Goal: Transaction & Acquisition: Purchase product/service

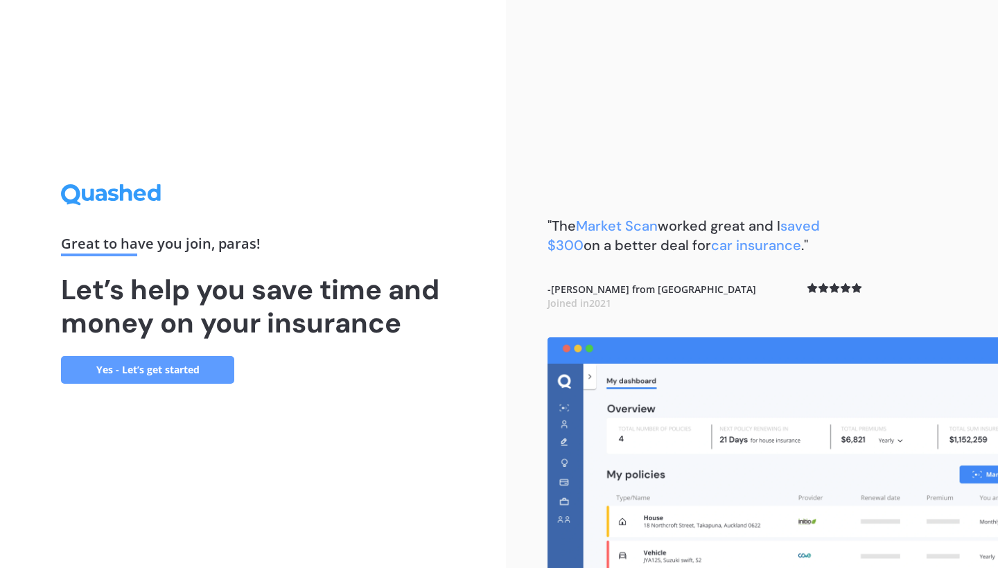
click at [177, 374] on link "Yes - Let’s get started" at bounding box center [147, 370] width 173 height 28
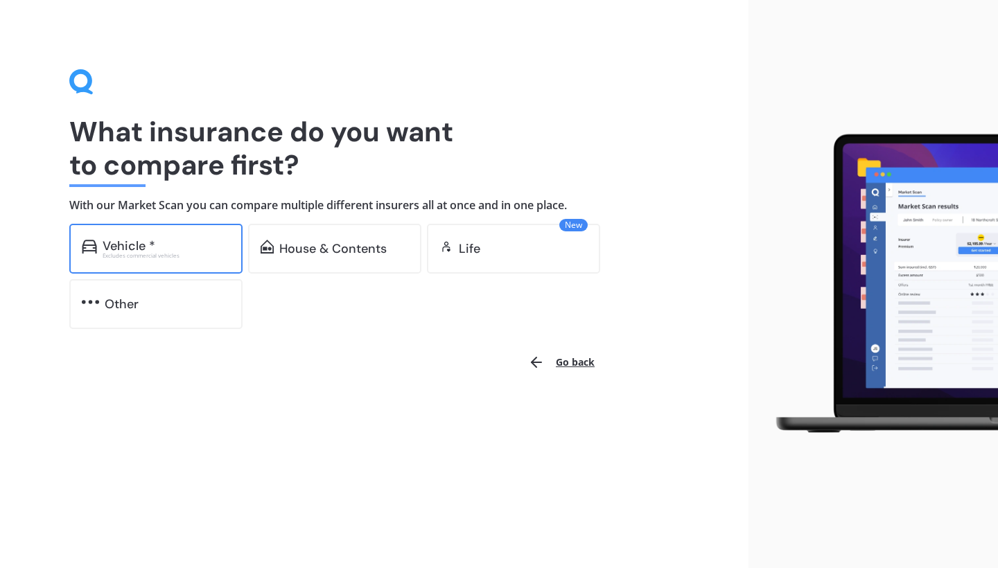
click at [171, 241] on div "Vehicle *" at bounding box center [167, 246] width 128 height 14
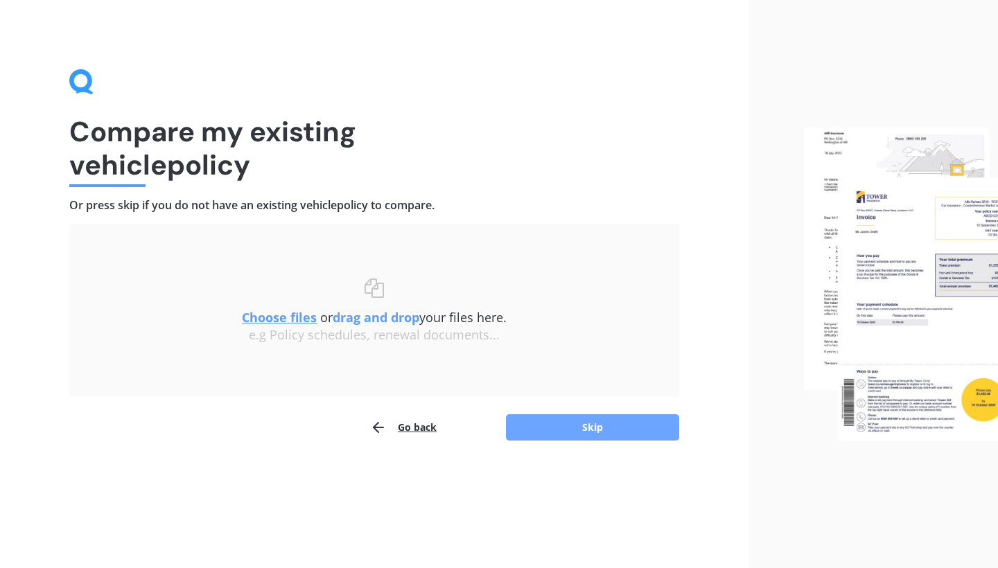
click at [586, 420] on button "Skip" at bounding box center [592, 428] width 173 height 26
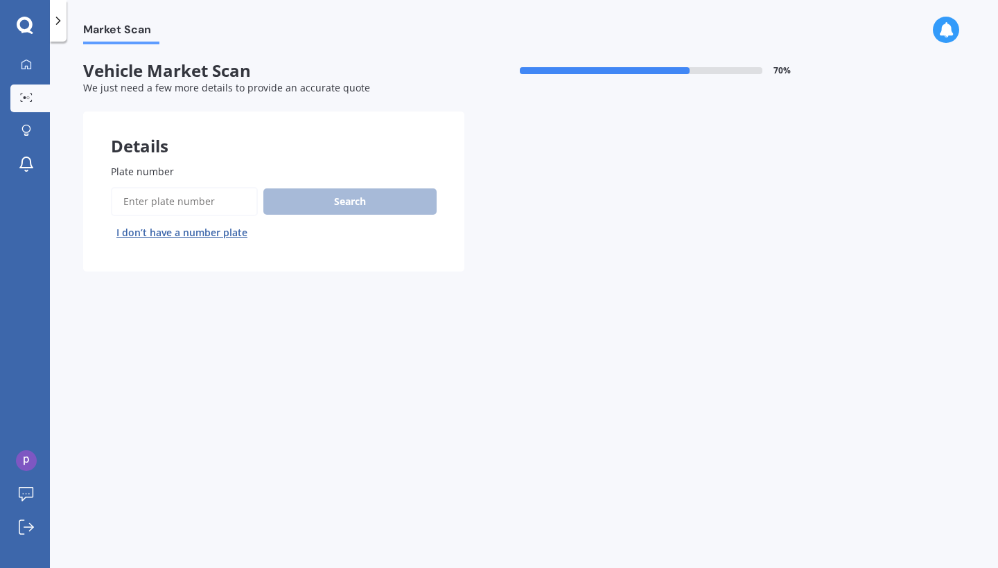
click at [212, 231] on button "I don’t have a number plate" at bounding box center [182, 233] width 142 height 22
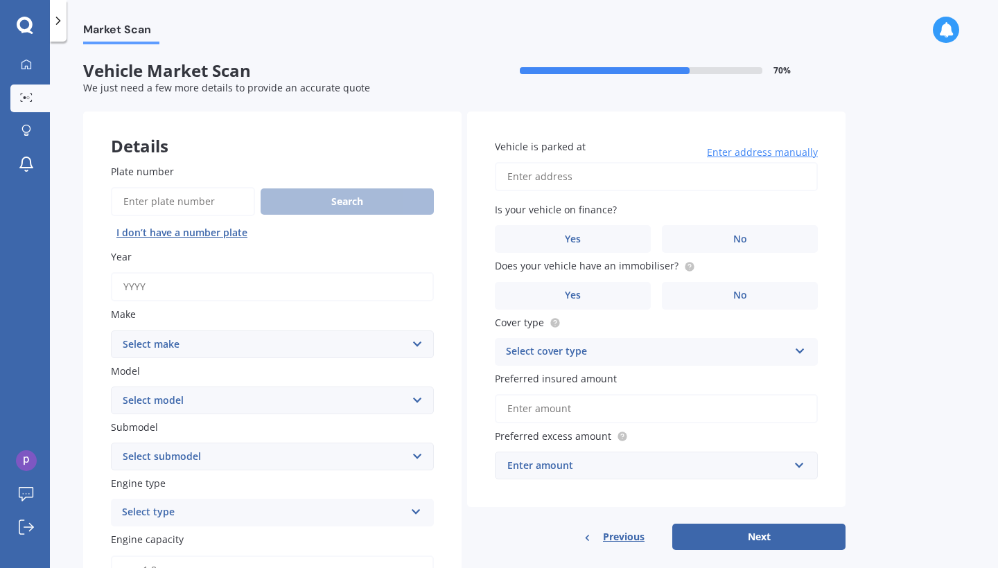
click at [198, 231] on button "I don’t have a number plate" at bounding box center [182, 233] width 142 height 22
click at [204, 283] on input "Year" at bounding box center [272, 286] width 323 height 29
type input "2025"
click at [200, 347] on select "Select make AC ALFA ROMEO ASTON MARTIN AUDI AUSTIN BEDFORD Bentley BMW BYD CADI…" at bounding box center [272, 345] width 323 height 28
select select "M.G."
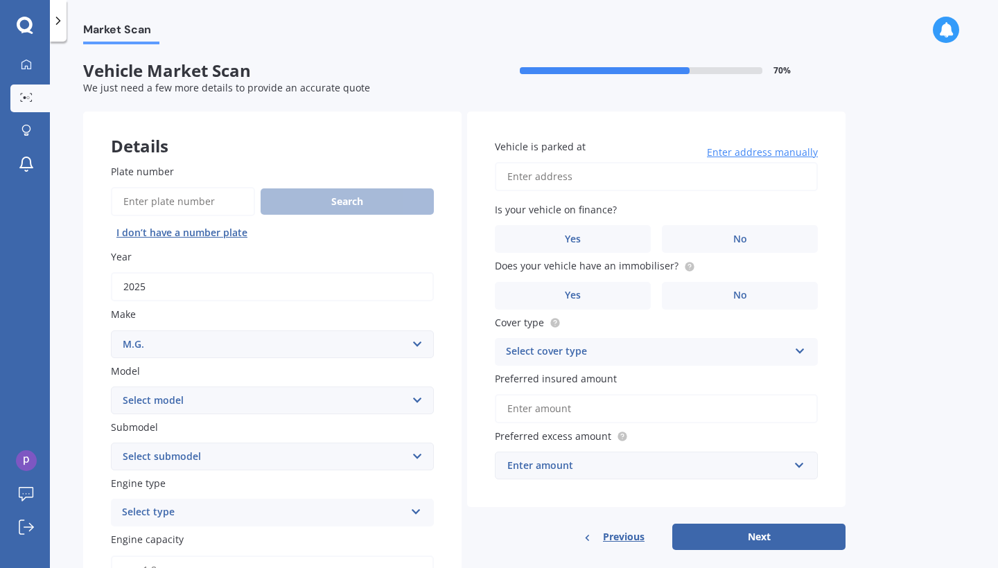
scroll to position [195, 0]
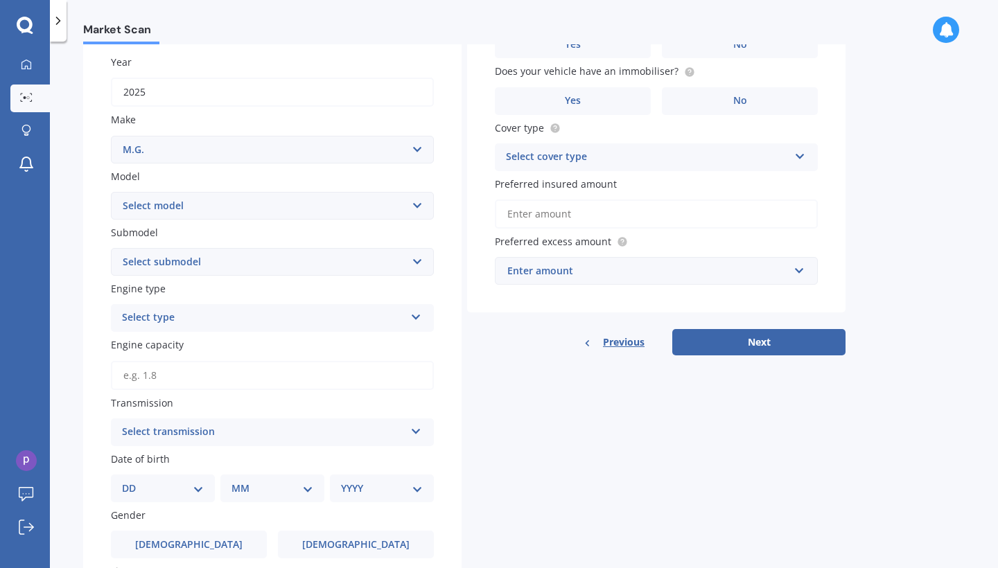
select select "HS"
click at [203, 263] on select "Select submodel CORE 1.5PT/7AT Essence 1.5T Essence Anfield 1.5T Essence Plug-i…" at bounding box center [272, 262] width 323 height 28
select select "ESSENCE PLUG-IN HYBRID"
click at [197, 313] on div "Select type" at bounding box center [263, 318] width 283 height 17
click at [187, 340] on div "Petrol" at bounding box center [273, 345] width 322 height 25
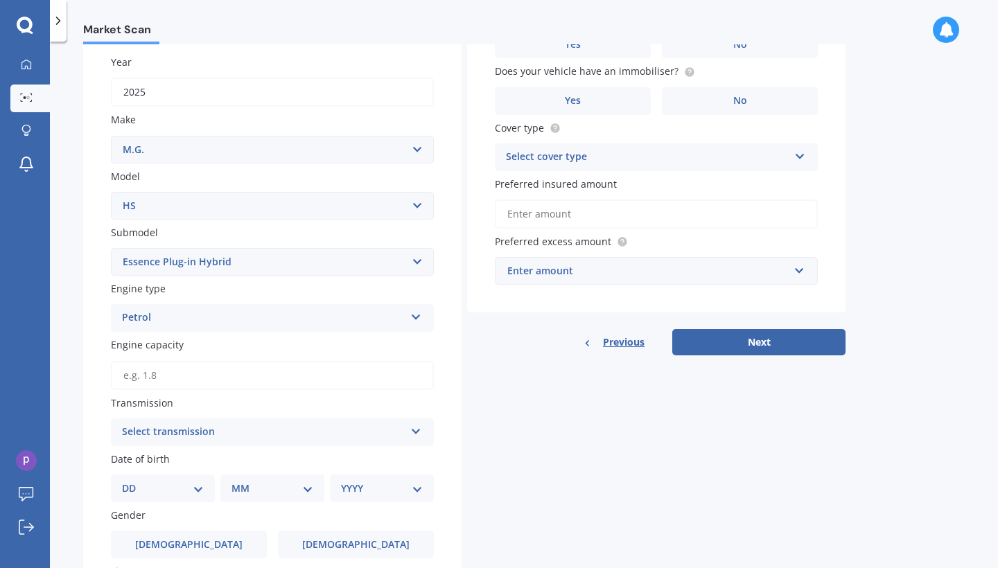
click at [190, 317] on div "Petrol" at bounding box center [263, 318] width 283 height 17
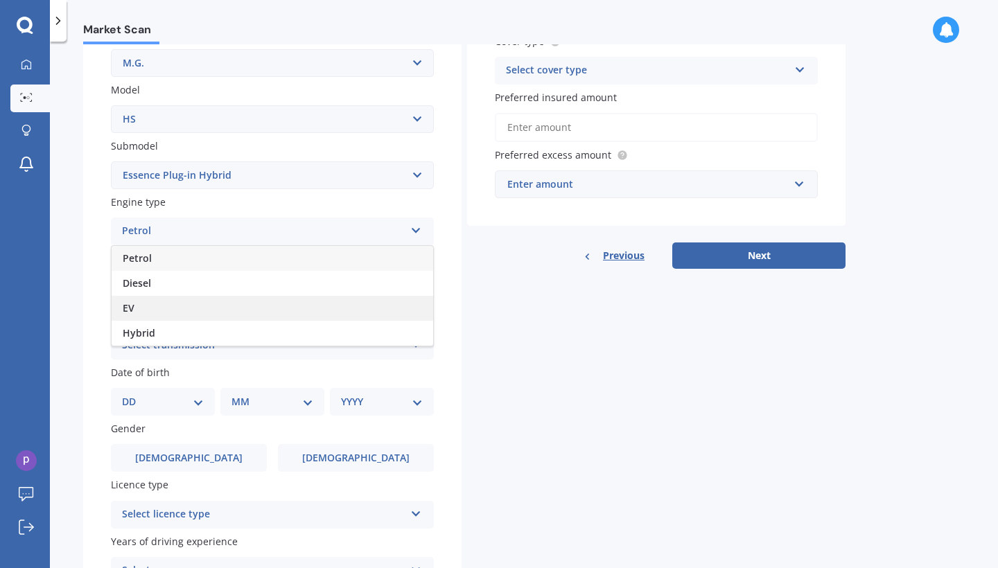
scroll to position [283, 0]
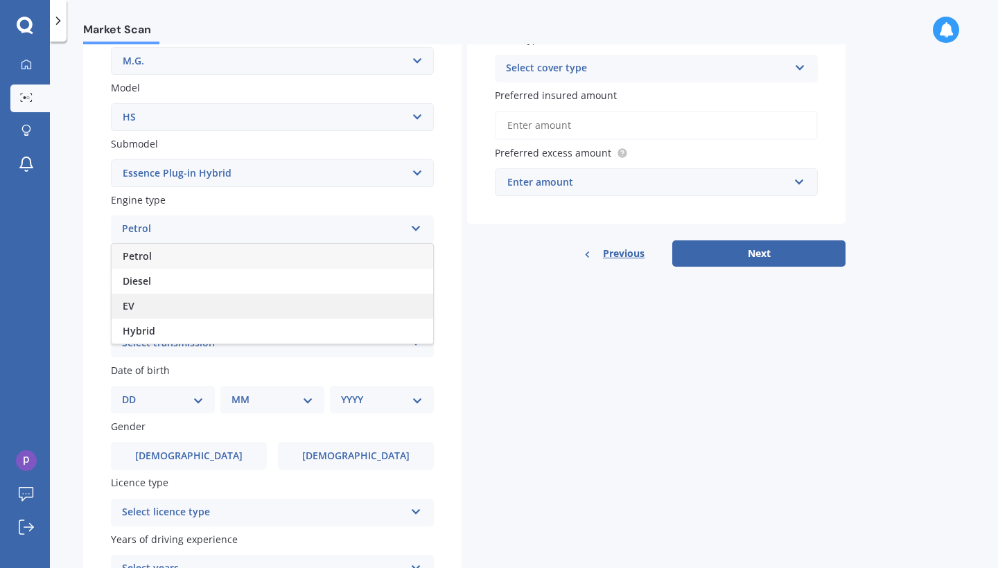
click at [166, 306] on div "EV" at bounding box center [273, 306] width 322 height 25
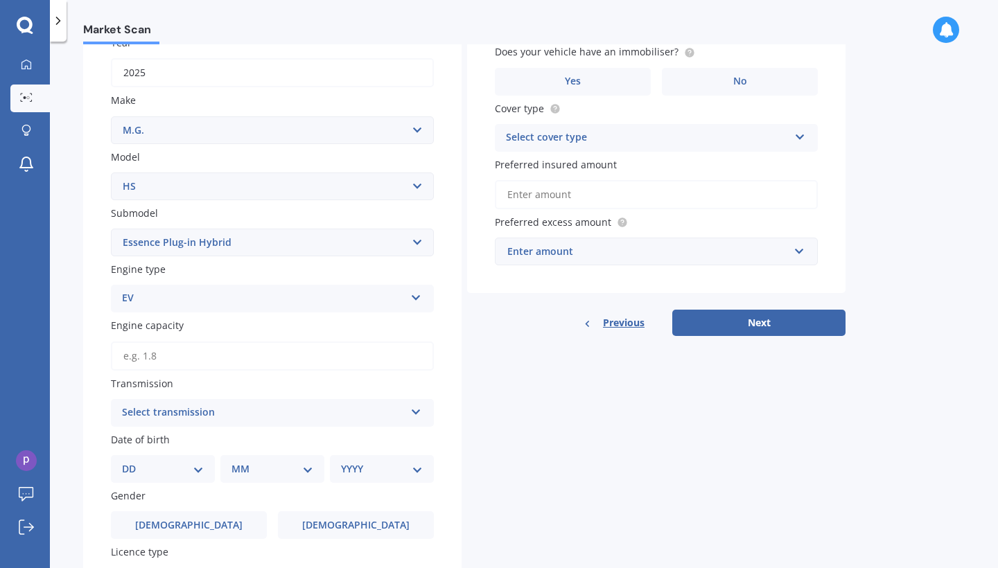
scroll to position [213, 0]
click at [166, 358] on input "Engine capacity" at bounding box center [272, 357] width 323 height 29
click at [176, 407] on div "Select transmission" at bounding box center [263, 414] width 283 height 17
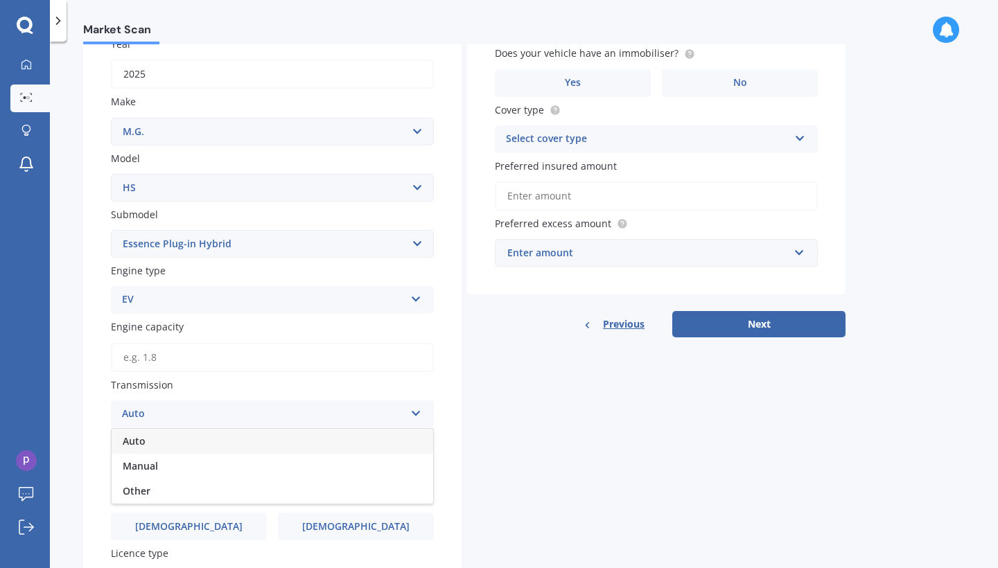
click at [171, 433] on div "Auto" at bounding box center [273, 441] width 322 height 25
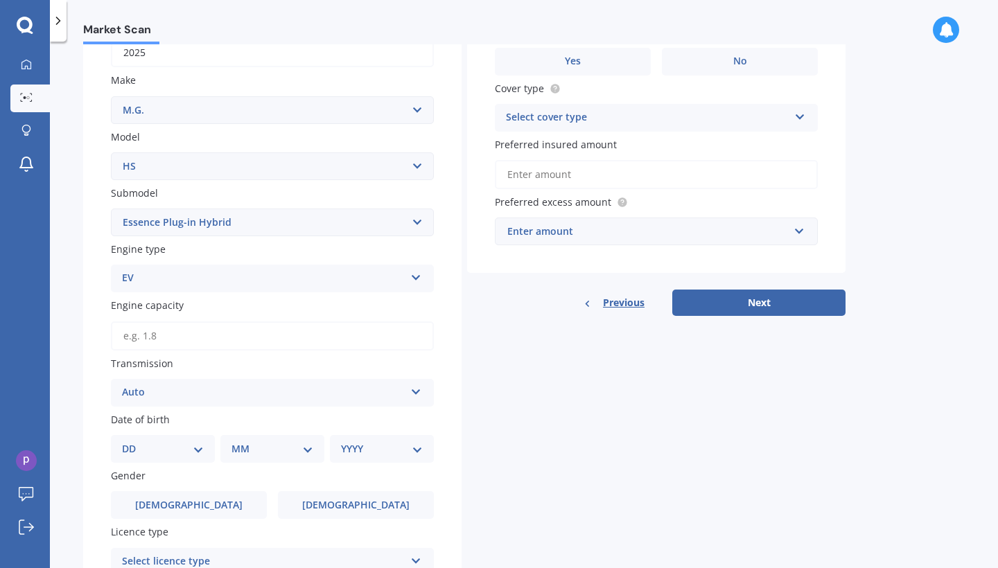
scroll to position [235, 0]
click at [198, 107] on select "Select make AC ALFA ROMEO ASTON MARTIN AUDI AUSTIN BEDFORD Bentley BMW BYD CADI…" at bounding box center [272, 110] width 323 height 28
select select "M.G"
select select
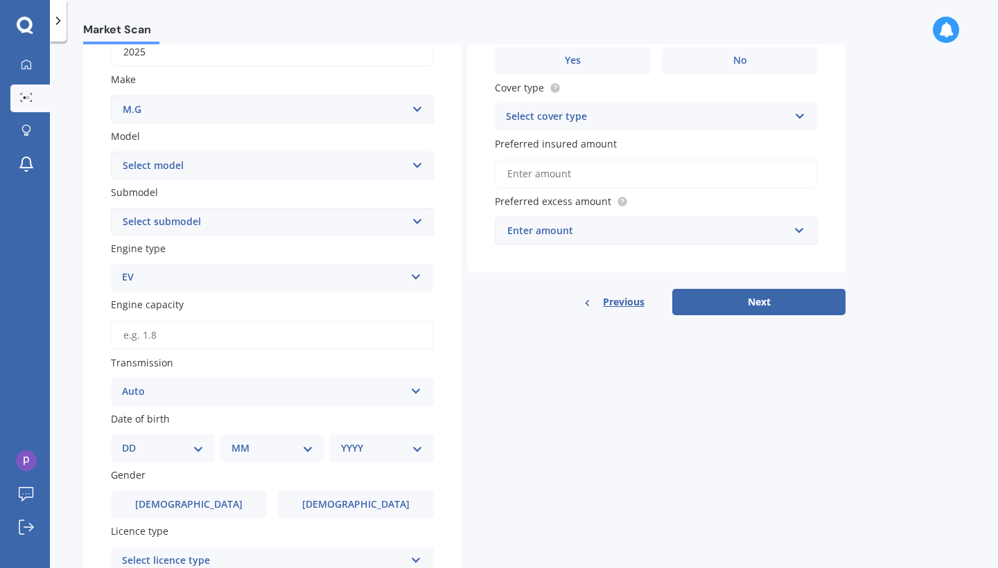
click at [183, 163] on select "Select model 3 6 GS HS Metro MG3 MG4 MGF Midget Montego TD 2000 TF 120 TF 135 T…" at bounding box center [272, 166] width 323 height 28
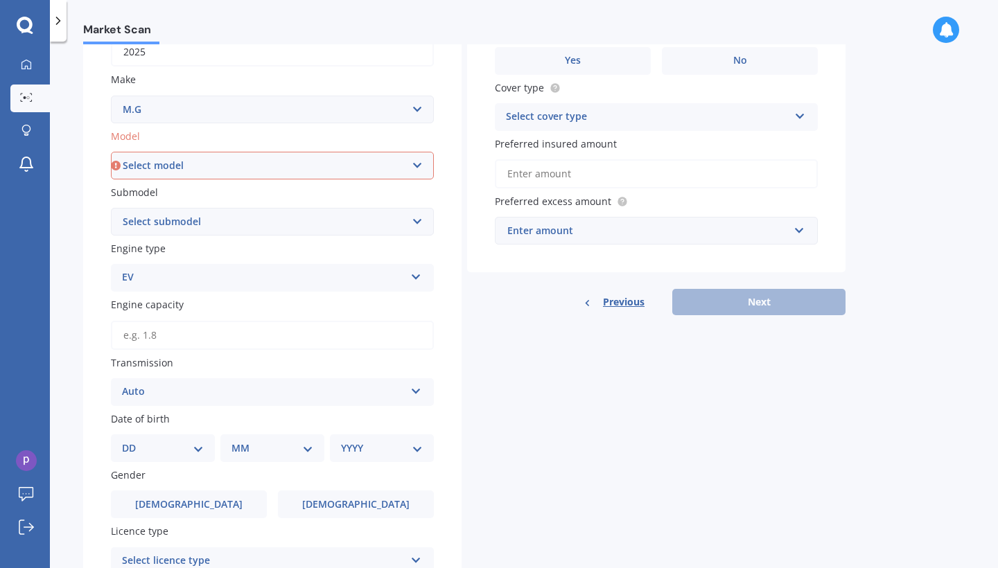
select select "HS"
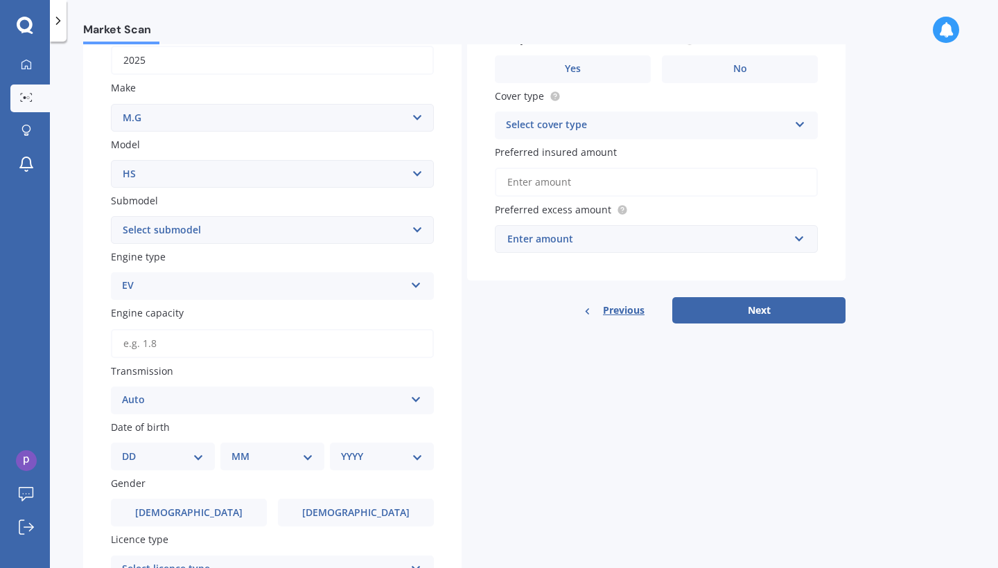
scroll to position [204, 0]
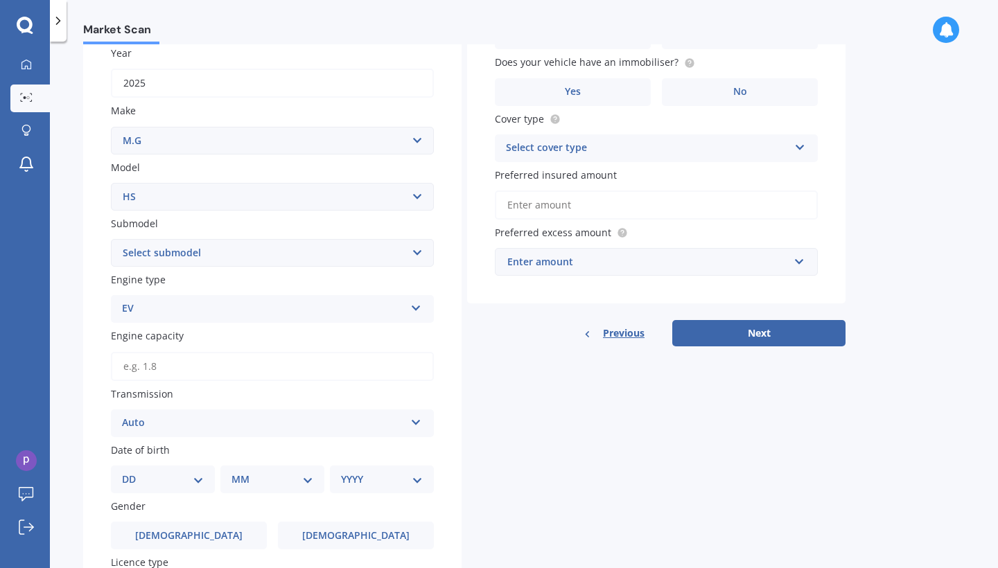
click at [200, 150] on select "Select make AC ALFA ROMEO ASTON MARTIN AUDI AUSTIN BEDFORD Bentley BMW BYD CADI…" at bounding box center [272, 141] width 323 height 28
click at [197, 164] on label "Model" at bounding box center [269, 167] width 317 height 15
click at [197, 183] on select "Select model HS" at bounding box center [272, 197] width 323 height 28
click at [197, 139] on select "Select make AC ALFA ROMEO ASTON MARTIN AUDI AUSTIN BEDFORD Bentley BMW BYD CADI…" at bounding box center [272, 141] width 323 height 28
select select "M.G."
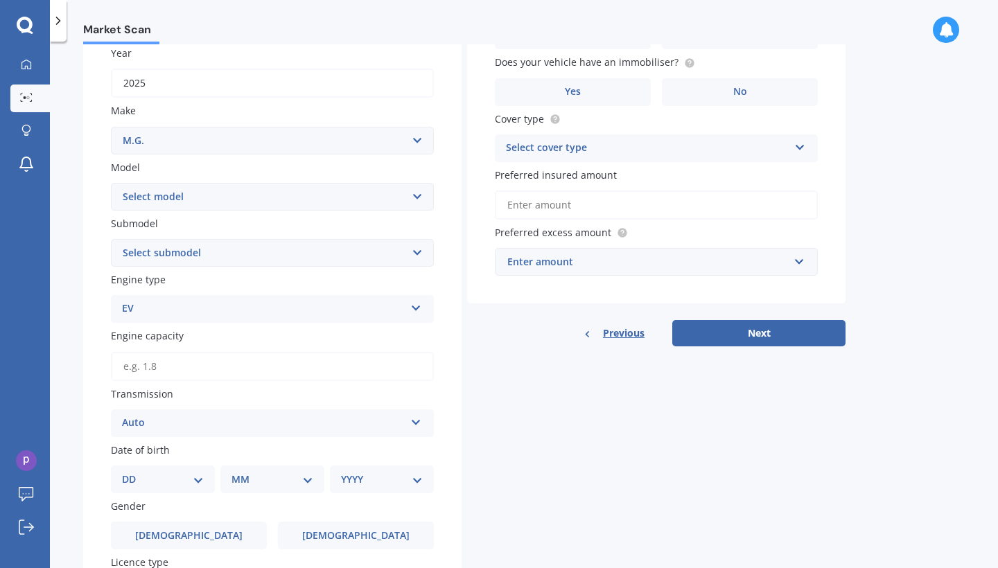
click at [180, 189] on select "Select model 3 6 GS HS Metro MG3 MG4 MGF Midget Montego TD 2000 TF 120 TF 135 T…" at bounding box center [272, 197] width 323 height 28
select select "HS"
click at [174, 242] on select "Select submodel CORE 1.5PT/7AT Essence 1.5T Essence Anfield 1.5T Essence Plug-i…" at bounding box center [272, 253] width 323 height 28
select select "ESSENCE PLUG-IN HYBRID"
click at [168, 306] on div "EV" at bounding box center [263, 309] width 283 height 17
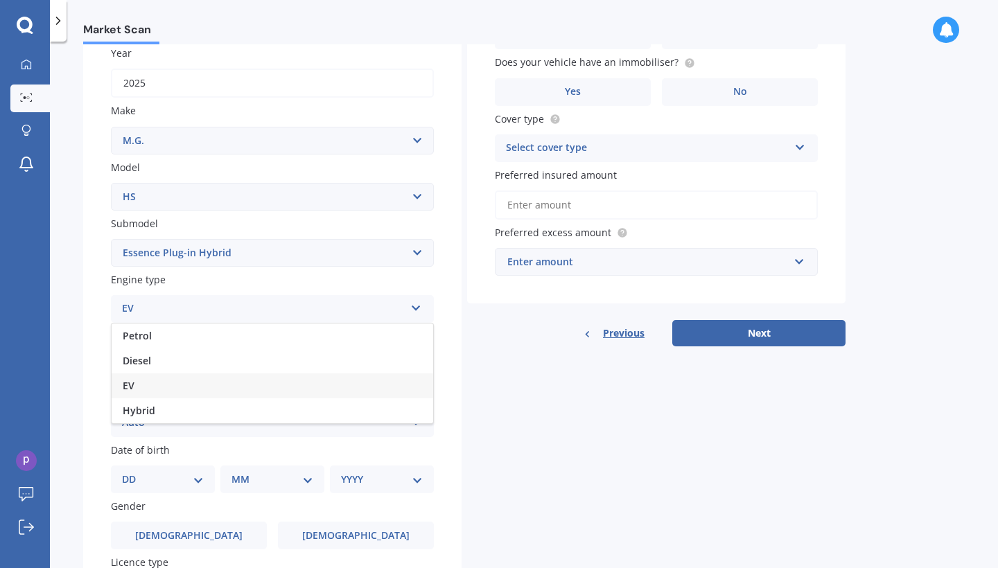
click at [155, 385] on div "EV" at bounding box center [273, 386] width 322 height 25
click at [186, 369] on input "Engine capacity" at bounding box center [272, 366] width 323 height 29
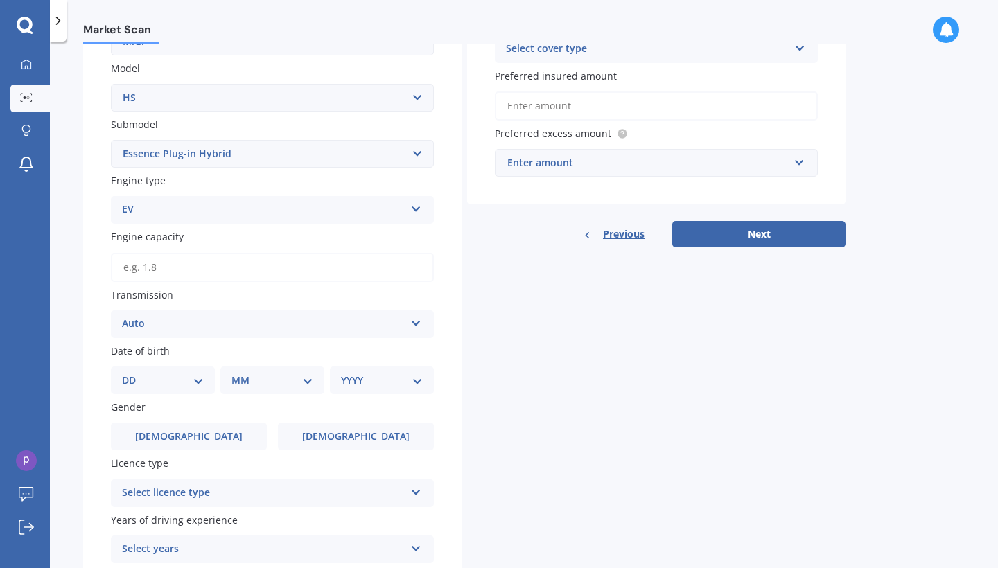
click at [197, 373] on select "DD 01 02 03 04 05 06 07 08 09 10 11 12 13 14 15 16 17 18 19 20 21 22 23 24 25 2…" at bounding box center [163, 380] width 82 height 15
select select "19"
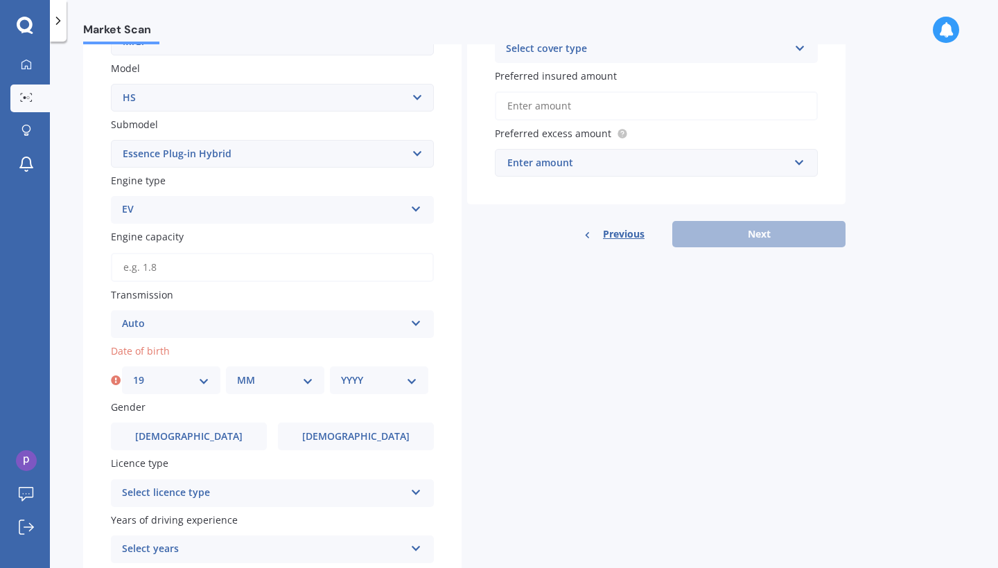
click at [243, 378] on select "MM 01 02 03 04 05 06 07 08 09 10 11 12" at bounding box center [275, 380] width 76 height 15
select select "08"
click at [354, 377] on select "YYYY 2025 2024 2023 2022 2021 2020 2019 2018 2017 2016 2015 2014 2013 2012 2011…" at bounding box center [379, 380] width 76 height 15
select select "1996"
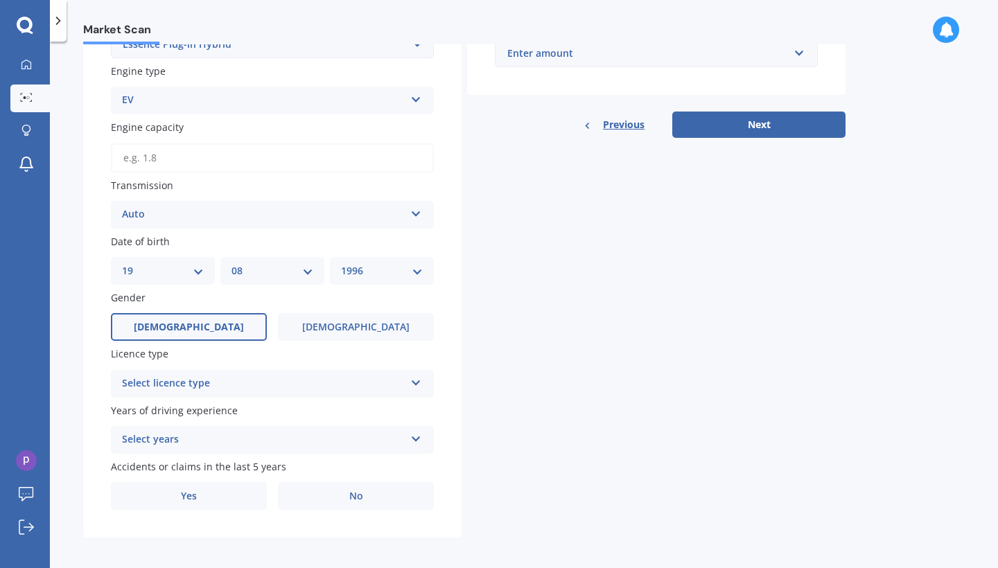
scroll to position [412, 0]
click at [189, 322] on span "Male" at bounding box center [189, 328] width 110 height 12
click at [0, 0] on input "Male" at bounding box center [0, 0] width 0 height 0
click at [269, 376] on div "Select licence type" at bounding box center [263, 384] width 283 height 17
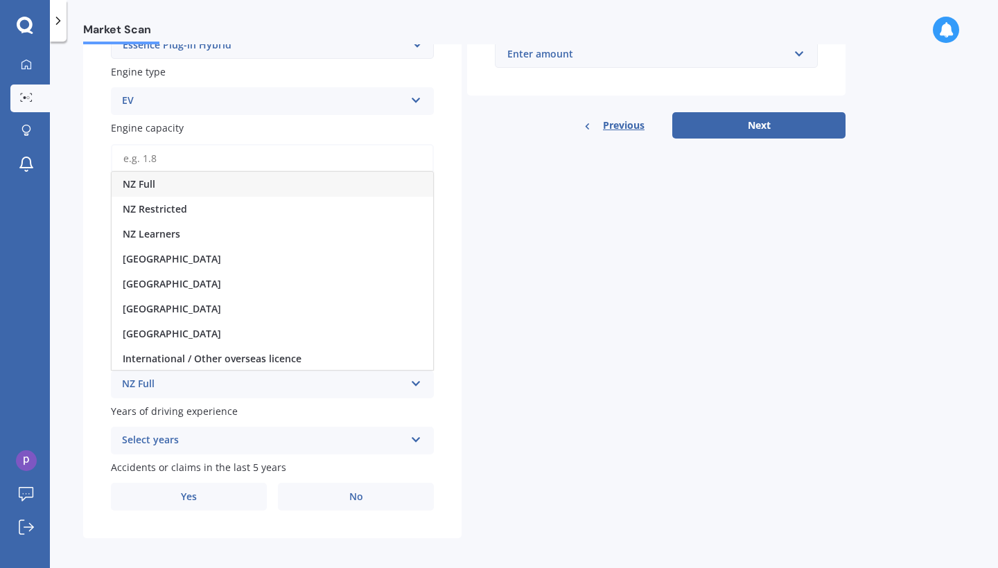
click at [157, 174] on div "NZ Full" at bounding box center [273, 184] width 322 height 25
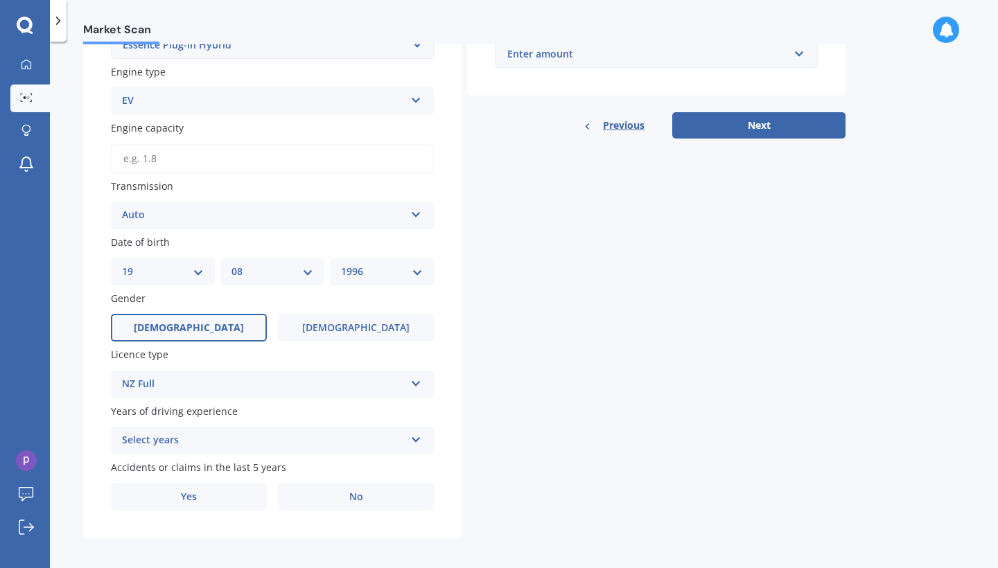
click at [238, 433] on div "Select years" at bounding box center [263, 441] width 283 height 17
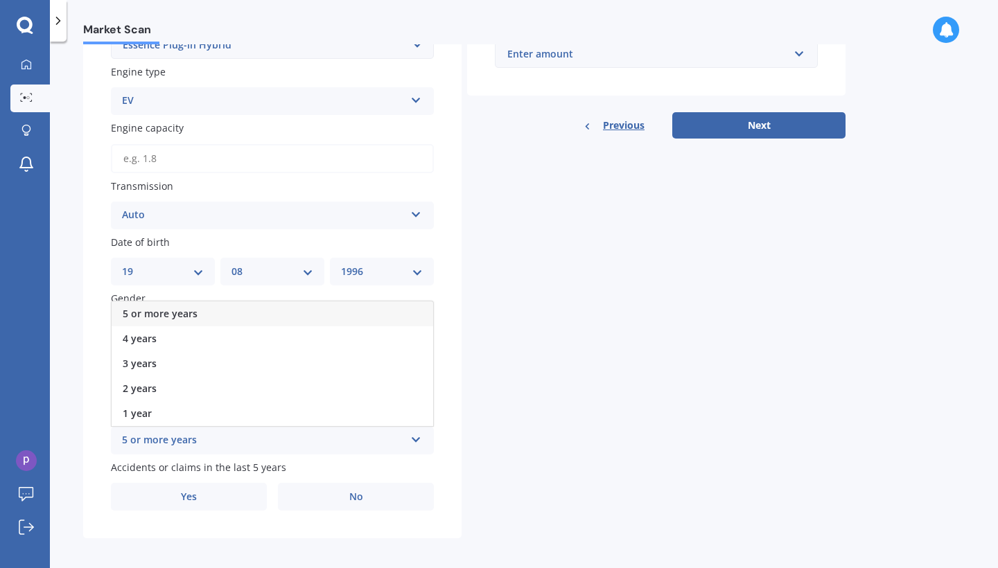
click at [184, 307] on span "5 or more years" at bounding box center [160, 313] width 75 height 13
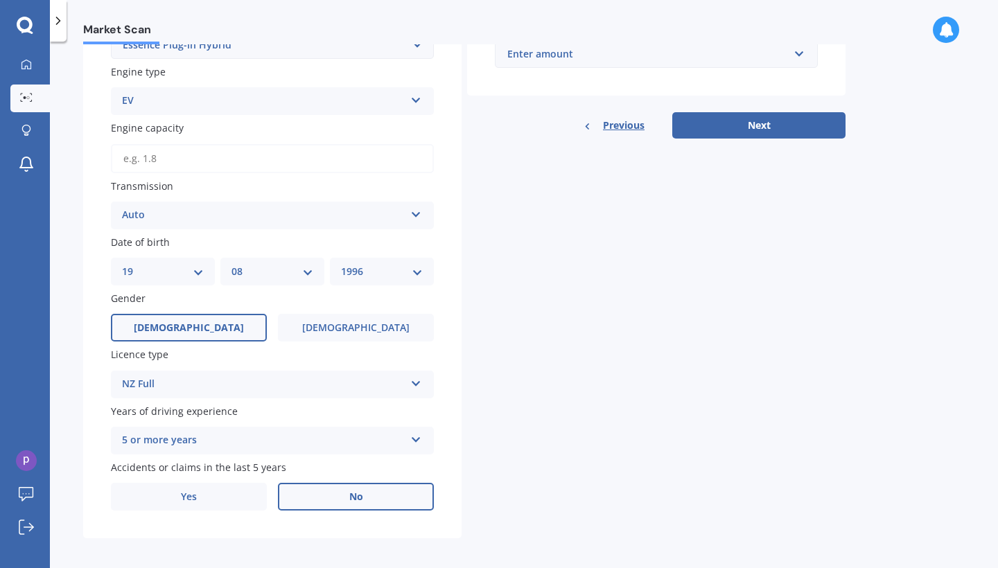
click at [337, 494] on label "No" at bounding box center [356, 497] width 156 height 28
click at [0, 0] on input "No" at bounding box center [0, 0] width 0 height 0
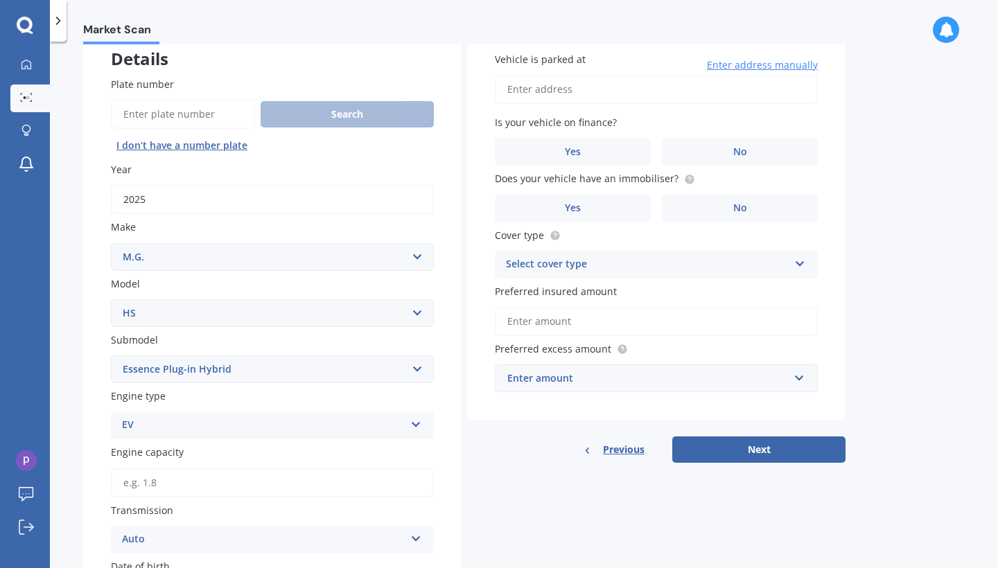
scroll to position [86, 0]
click at [175, 472] on input "Engine capacity" at bounding box center [272, 484] width 323 height 29
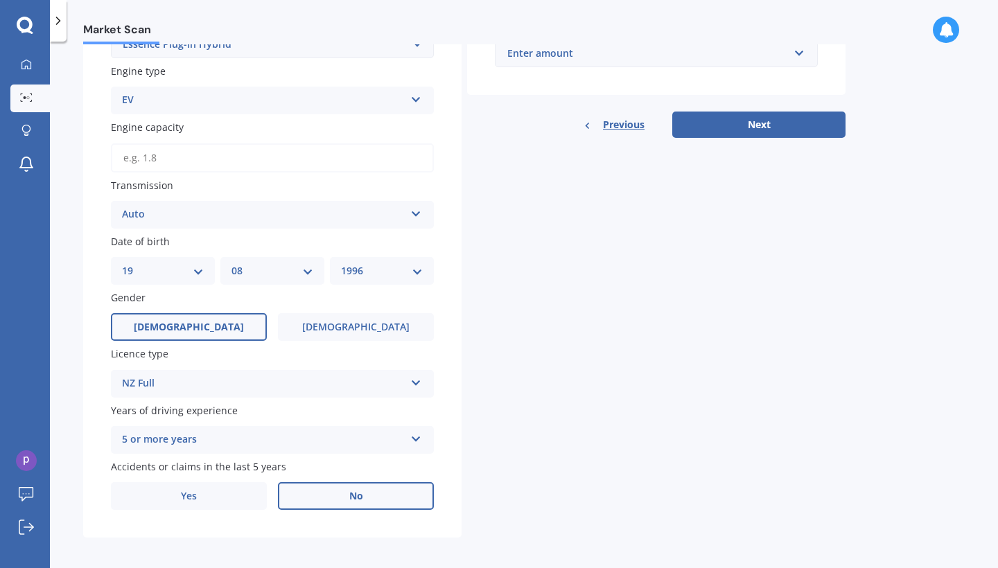
scroll to position [0, 0]
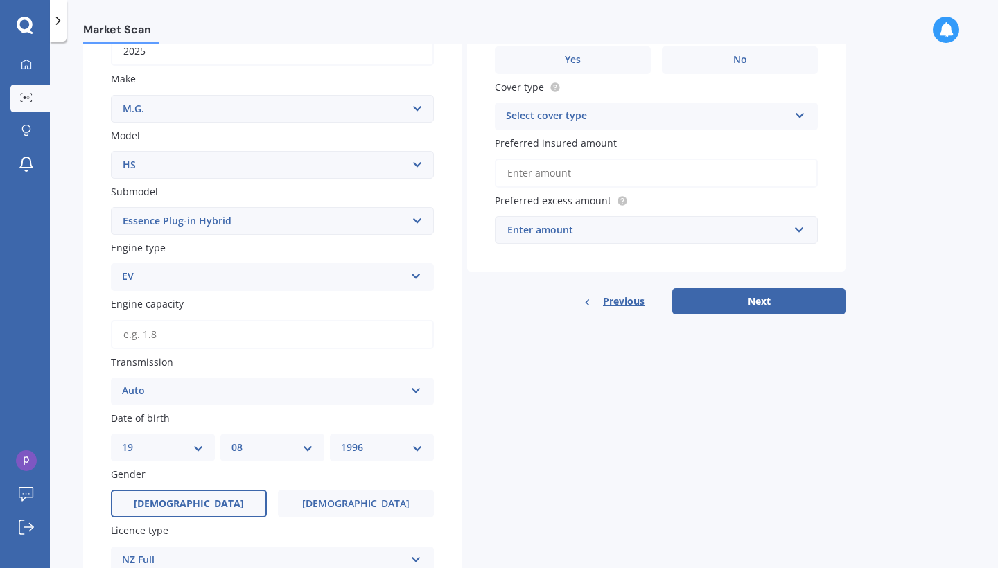
click at [209, 333] on input "Engine capacity" at bounding box center [272, 334] width 323 height 29
type input "1.5"
click at [293, 355] on label "Transmission" at bounding box center [269, 362] width 317 height 15
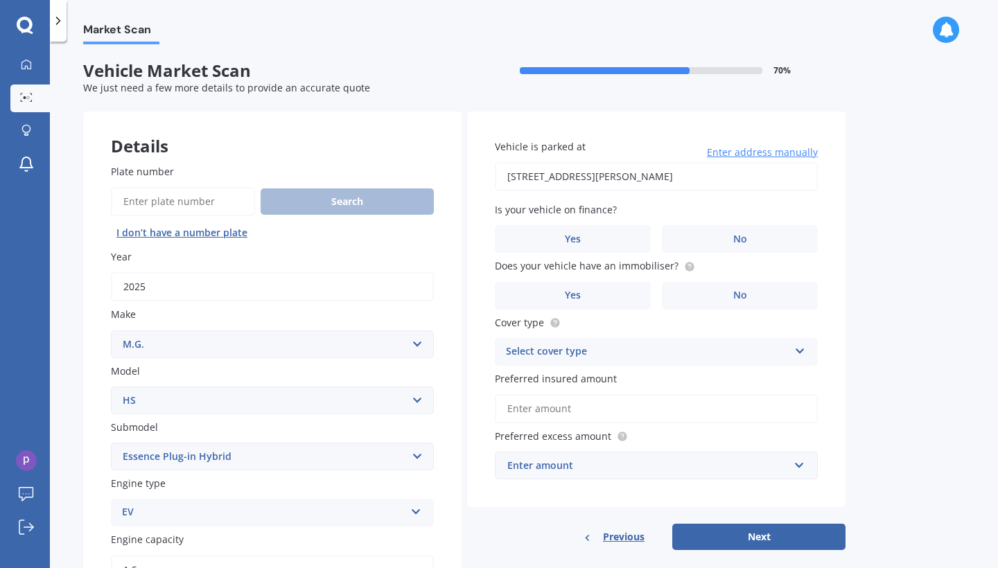
type input "22 Christobel Circle, Huntington, Hamilton 3210"
click at [697, 244] on label "No" at bounding box center [740, 239] width 156 height 28
click at [0, 0] on input "No" at bounding box center [0, 0] width 0 height 0
click at [703, 294] on label "No" at bounding box center [740, 296] width 156 height 28
click at [0, 0] on input "No" at bounding box center [0, 0] width 0 height 0
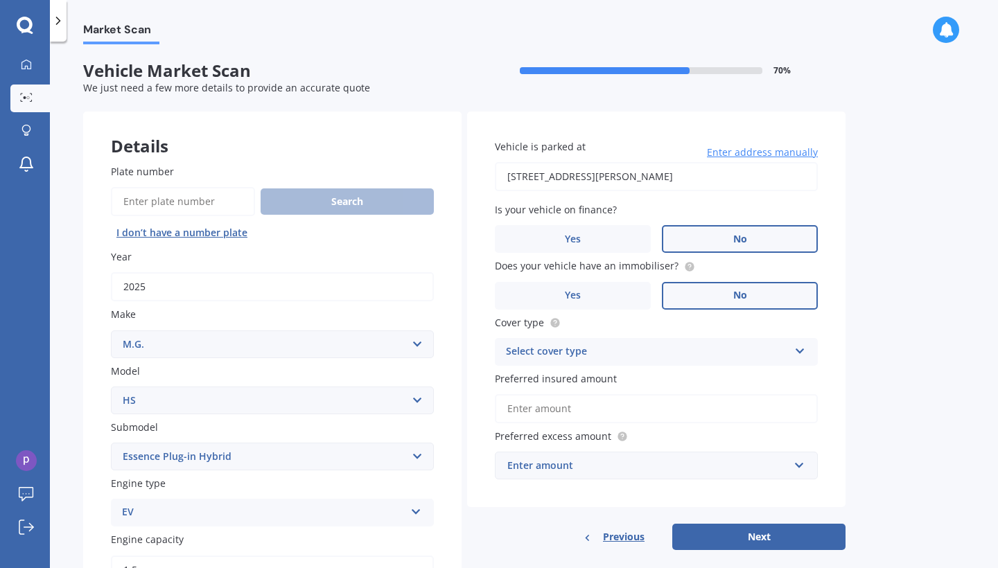
click at [571, 346] on div "Select cover type" at bounding box center [647, 352] width 283 height 17
click at [568, 377] on span "Comprehensive" at bounding box center [543, 378] width 73 height 13
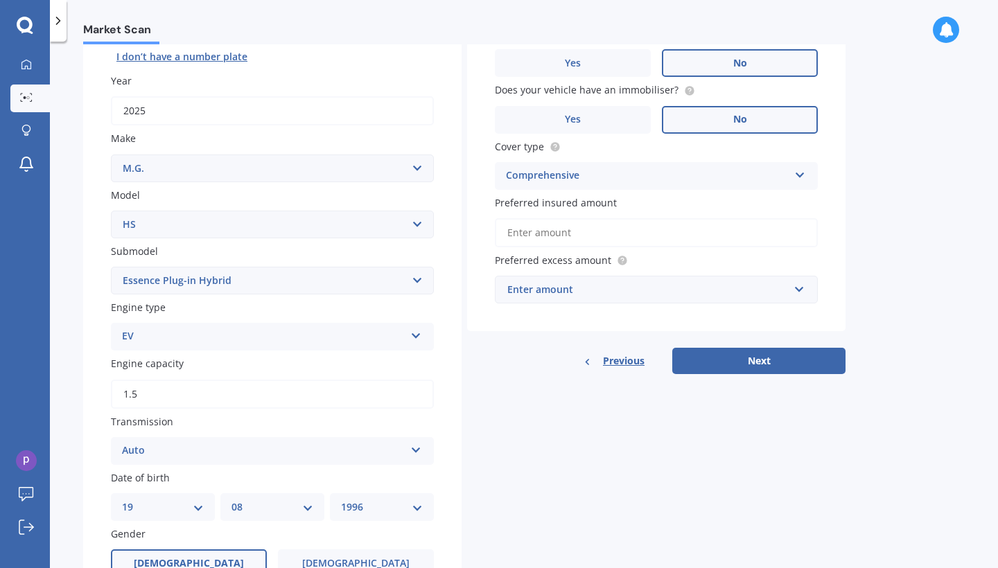
scroll to position [175, 0]
click at [602, 229] on input "Preferred insured amount" at bounding box center [656, 233] width 323 height 29
click at [596, 297] on input "text" at bounding box center [651, 290] width 311 height 26
click at [830, 241] on div "Vehicle is parked at 22 Christobel Circle, Huntington, Hamilton 3210 Enter addr…" at bounding box center [656, 134] width 378 height 396
click at [652, 223] on input "Preferred insured amount" at bounding box center [656, 233] width 323 height 29
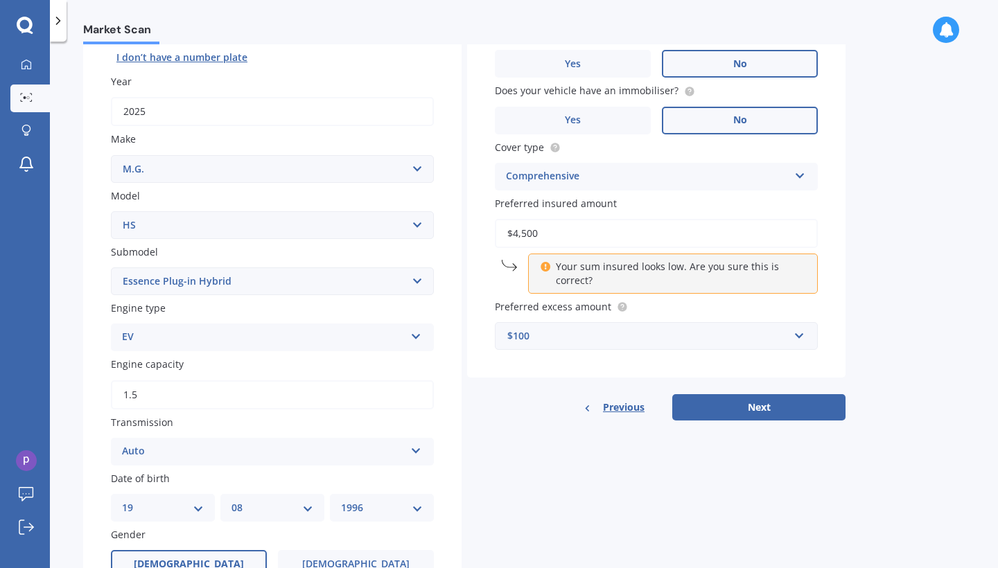
type input "$45,000"
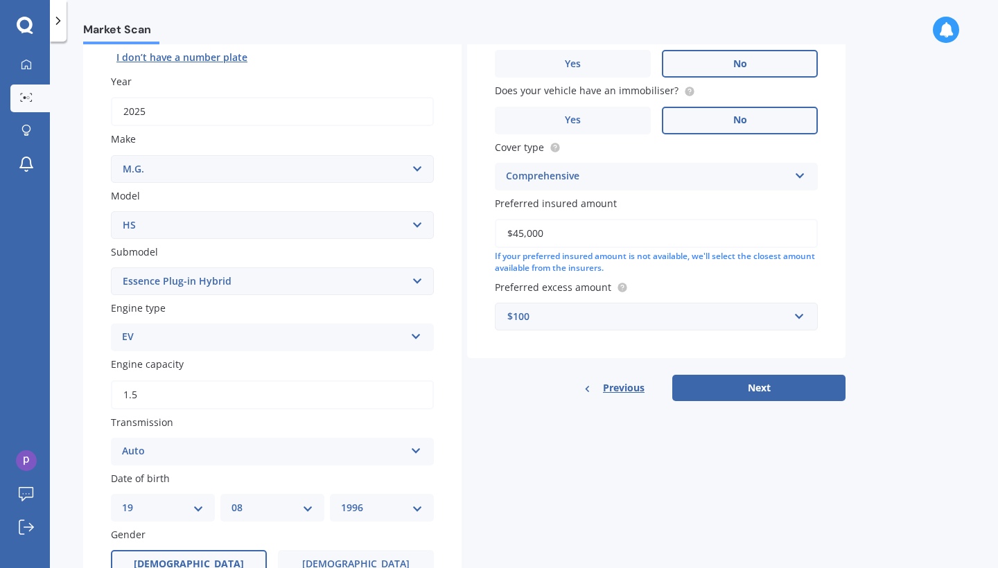
click at [780, 197] on label "Preferred insured amount" at bounding box center [653, 203] width 317 height 15
click at [780, 219] on input "$45,000" at bounding box center [656, 233] width 323 height 29
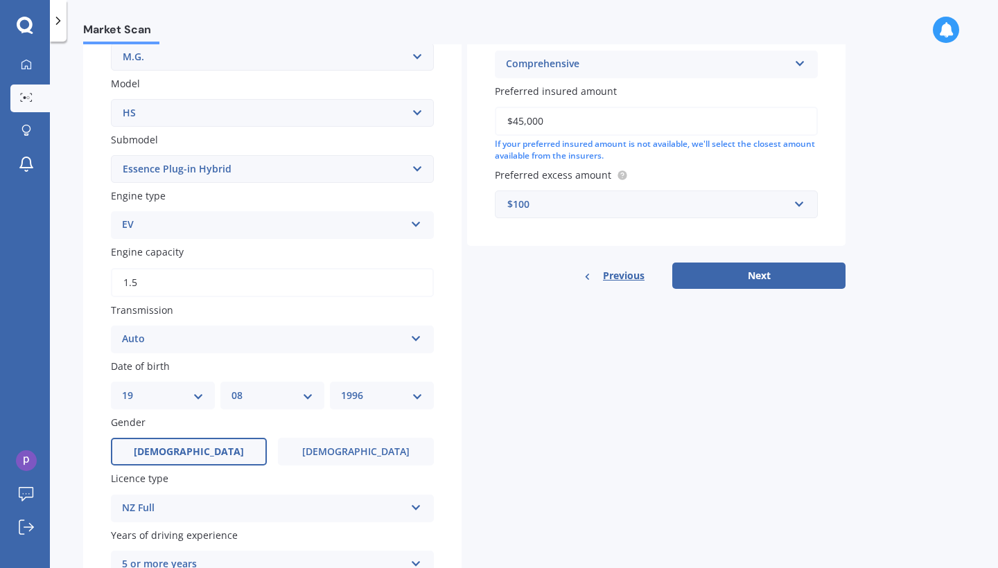
click at [580, 203] on div "$100" at bounding box center [647, 204] width 281 height 15
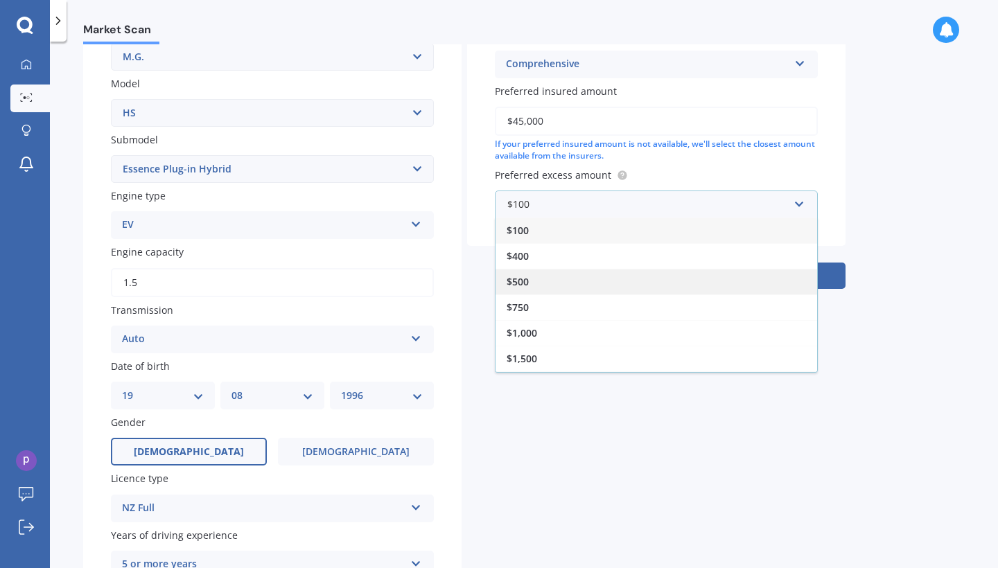
click at [539, 279] on div "$500" at bounding box center [657, 282] width 322 height 26
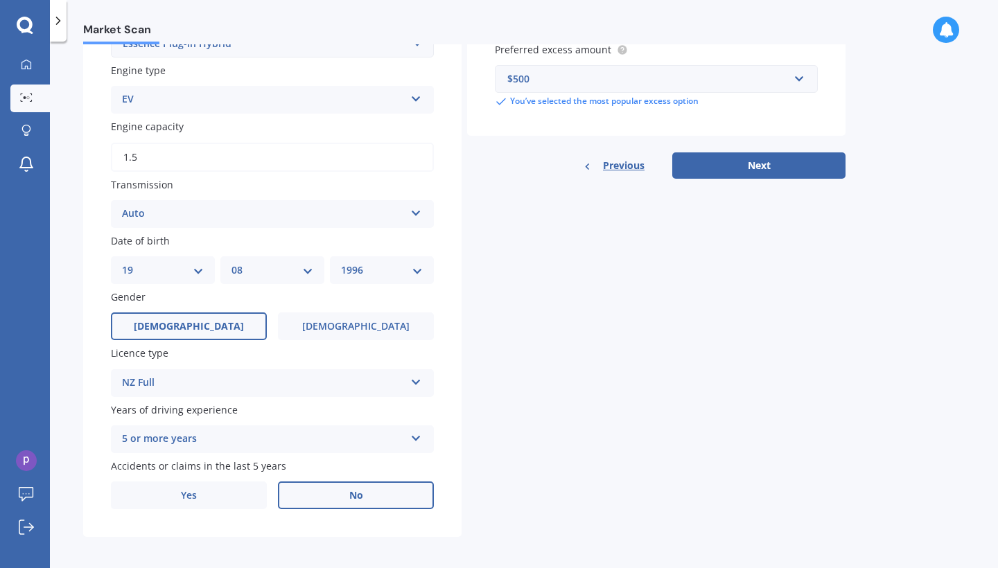
scroll to position [412, 0]
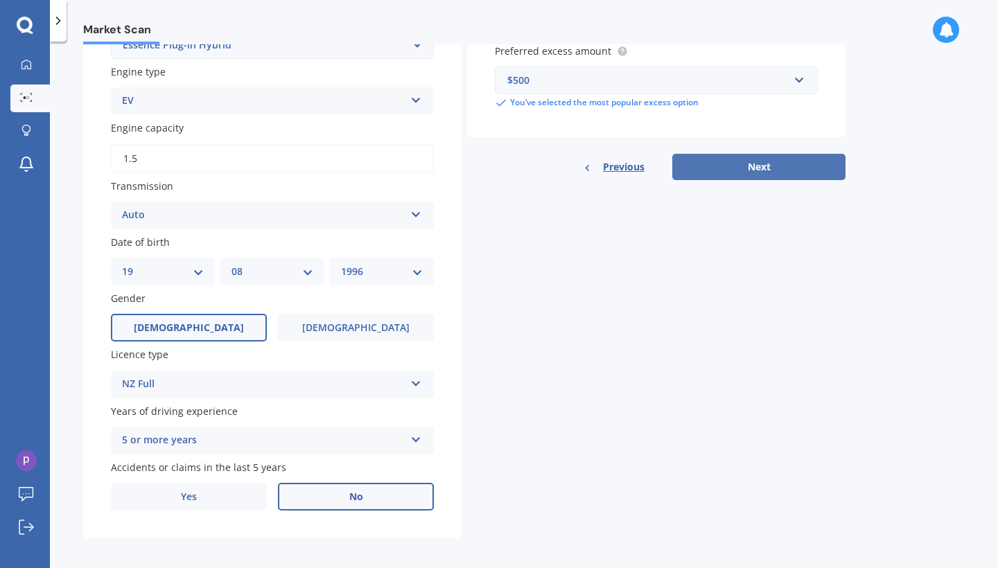
click at [739, 155] on button "Next" at bounding box center [758, 167] width 173 height 26
select select "19"
select select "08"
select select "1996"
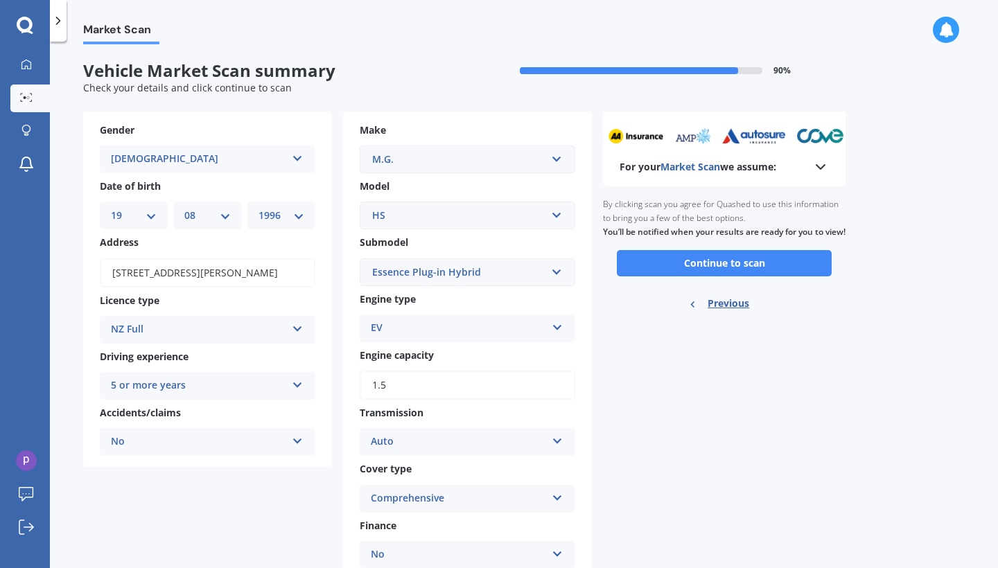
scroll to position [0, 0]
click at [814, 164] on icon at bounding box center [820, 167] width 17 height 17
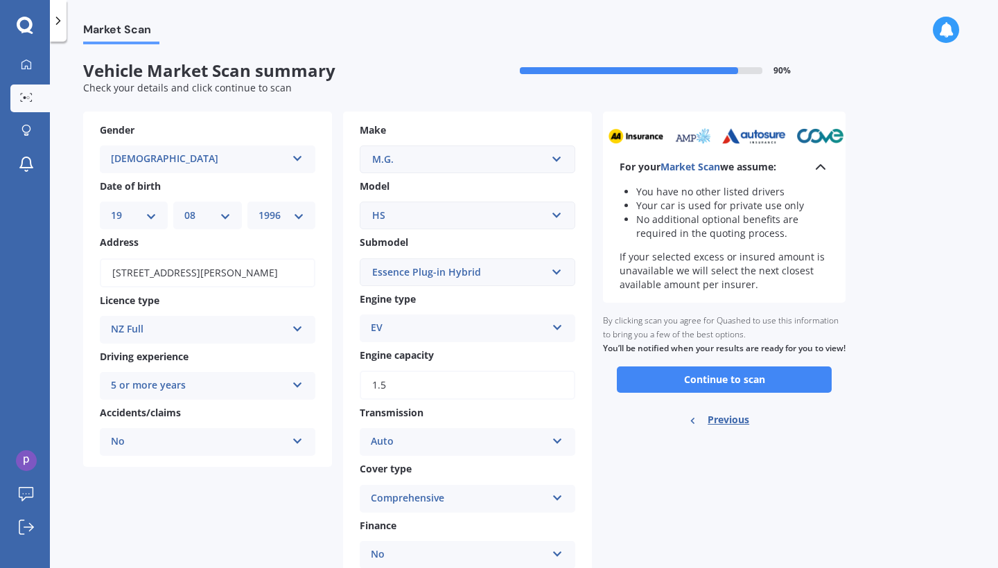
click at [814, 164] on icon at bounding box center [820, 167] width 17 height 17
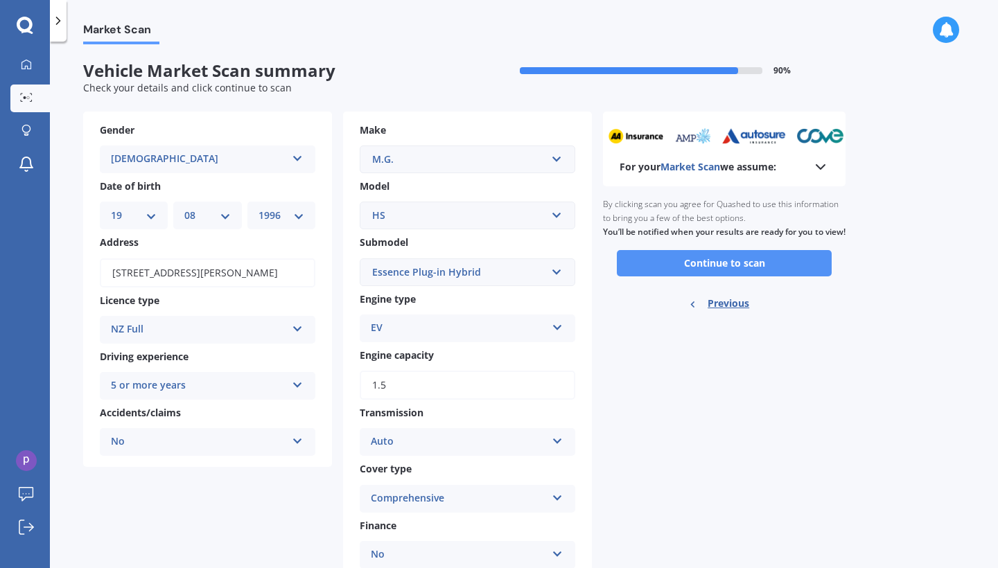
click at [749, 277] on button "Continue to scan" at bounding box center [724, 263] width 215 height 26
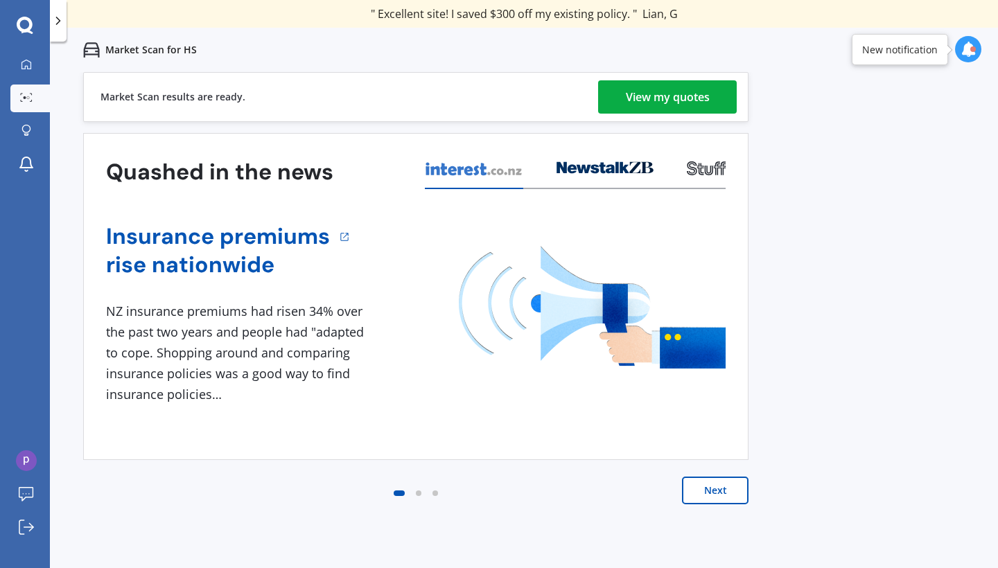
click at [661, 106] on div "View my quotes" at bounding box center [668, 96] width 84 height 33
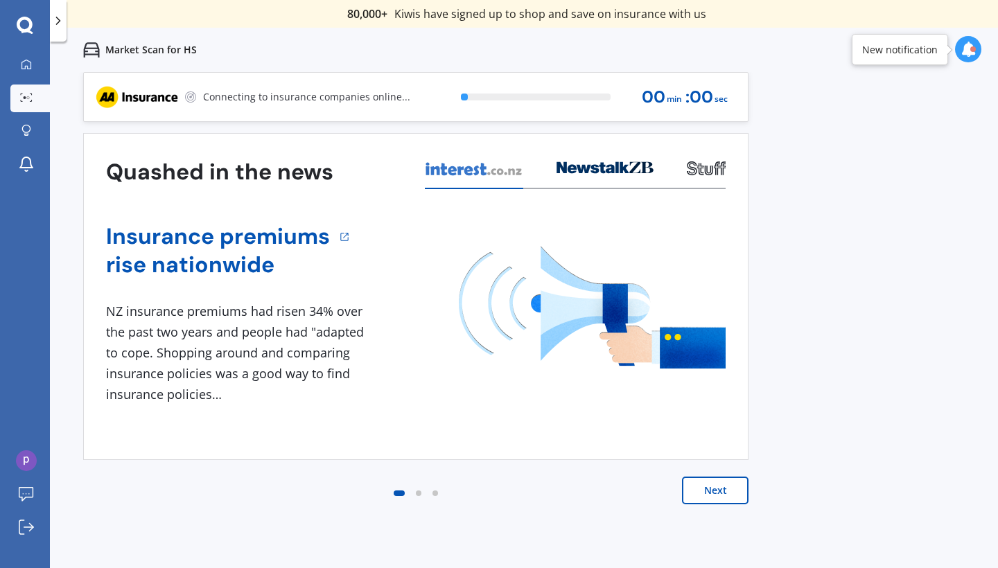
click at [699, 82] on div "00 min : 00 sec" at bounding box center [685, 97] width 86 height 30
click at [722, 508] on div "Next" at bounding box center [415, 504] width 665 height 55
click at [722, 477] on button "Next" at bounding box center [715, 491] width 67 height 28
click at [722, 482] on button "Next" at bounding box center [715, 491] width 67 height 28
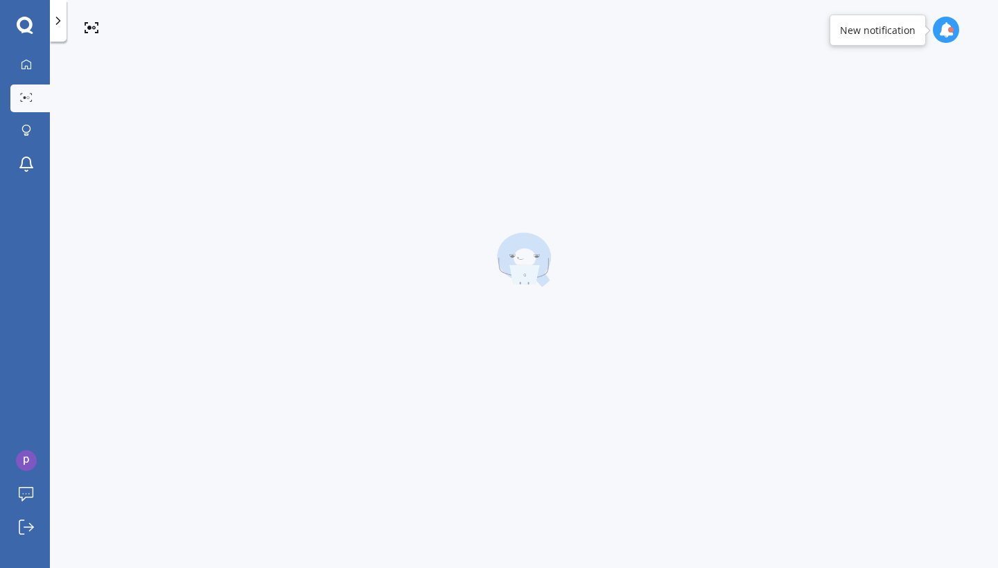
click at [726, 500] on div "Connecting to insurance companies online... 0 % 00 min : 00 sec Quashed in the …" at bounding box center [524, 307] width 948 height 527
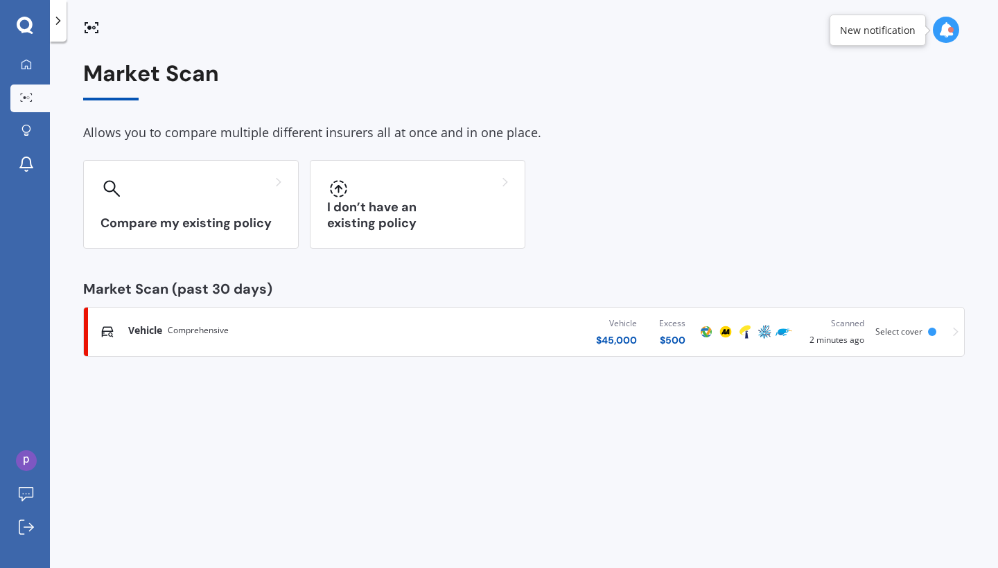
click at [930, 329] on div at bounding box center [932, 332] width 8 height 8
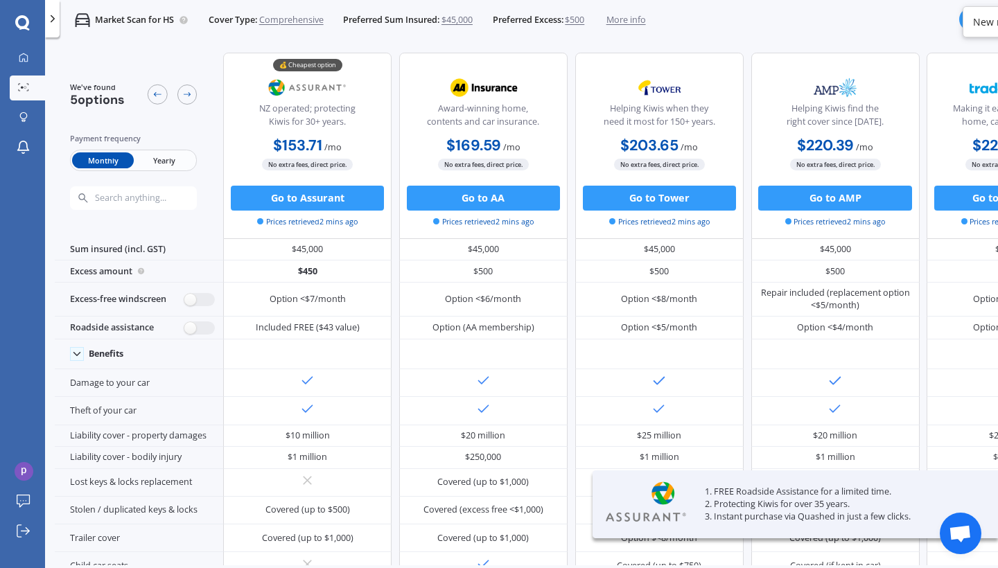
click at [166, 158] on span "Yearly" at bounding box center [164, 160] width 61 height 16
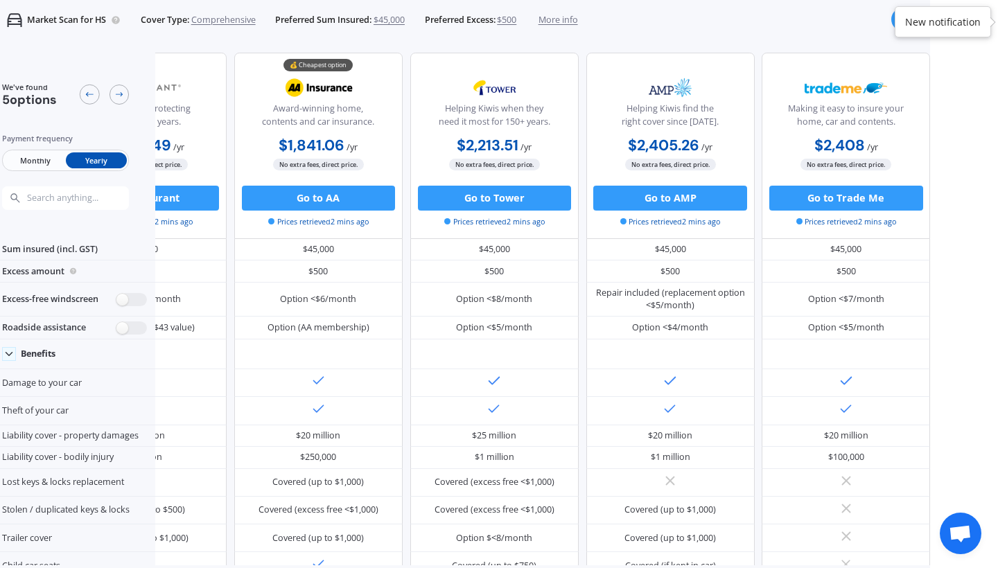
scroll to position [0, 89]
